Goal: Check status: Check status

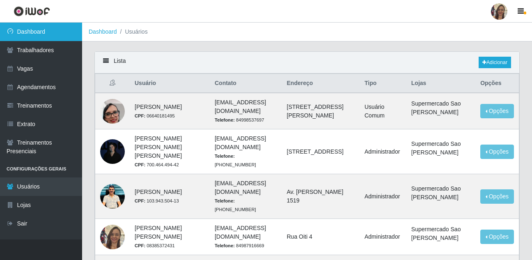
click at [29, 28] on link "Dashboard" at bounding box center [41, 32] width 82 height 18
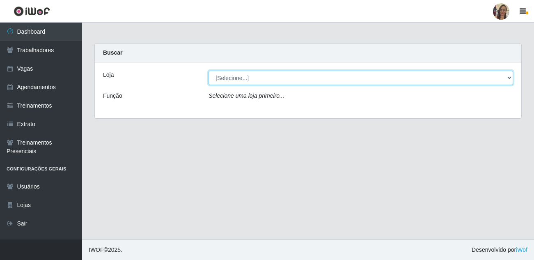
click at [382, 77] on select "[Selecione...] Supermercado Sao Francisco - Amarante" at bounding box center [360, 78] width 304 height 14
select select "383"
click at [208, 71] on select "[Selecione...] Supermercado Sao Francisco - Amarante" at bounding box center [360, 78] width 304 height 14
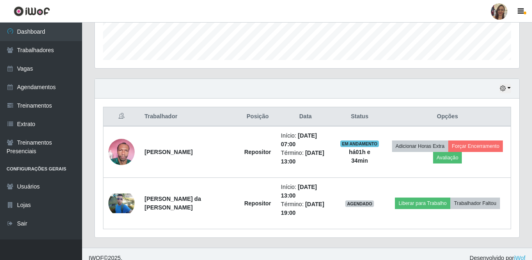
scroll to position [242, 0]
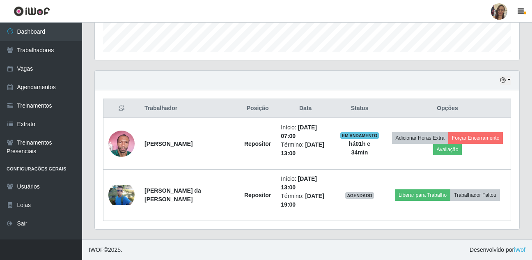
click at [511, 80] on div "Hoje 1 dia 3 dias 1 Semana Não encerrados" at bounding box center [307, 81] width 424 height 20
click at [509, 82] on button "button" at bounding box center [504, 79] width 11 height 9
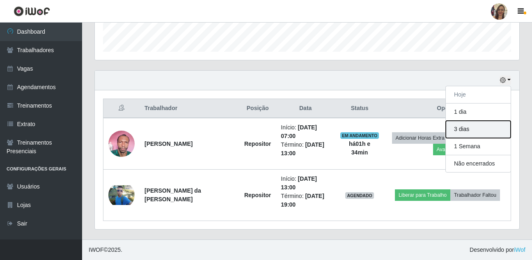
click at [460, 133] on button "3 dias" at bounding box center [478, 129] width 65 height 17
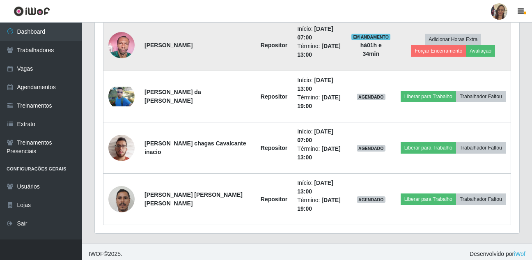
scroll to position [344, 0]
